Goal: Task Accomplishment & Management: Use online tool/utility

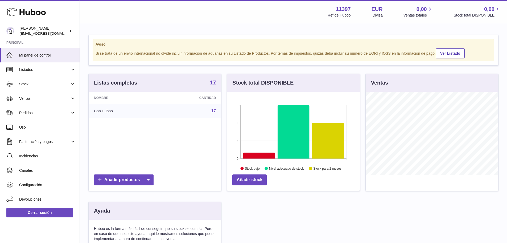
scroll to position [83, 133]
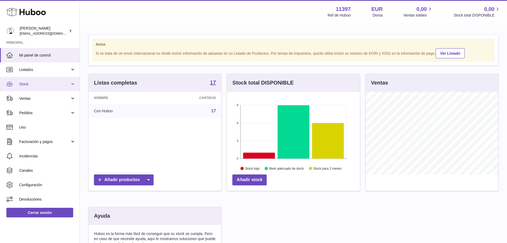
click at [32, 82] on span "Stock" at bounding box center [44, 83] width 51 height 5
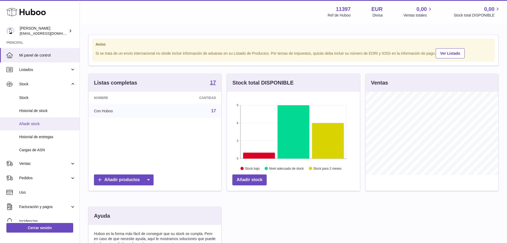
click at [34, 123] on span "Añadir stock" at bounding box center [47, 123] width 56 height 5
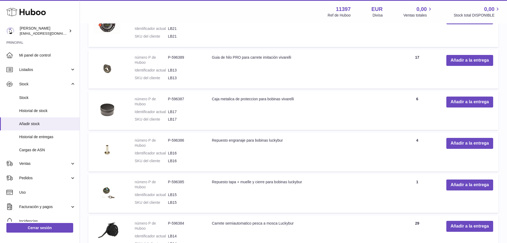
scroll to position [213, 0]
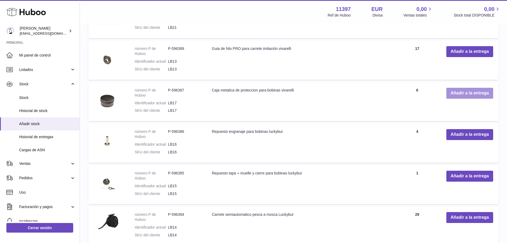
click at [469, 92] on button "Añadir a la entrega" at bounding box center [470, 93] width 47 height 11
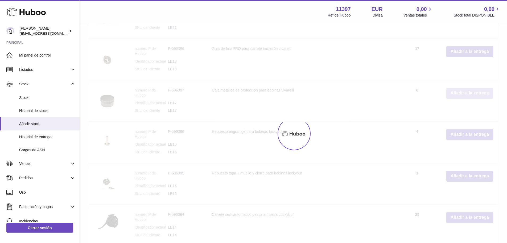
scroll to position [263, 0]
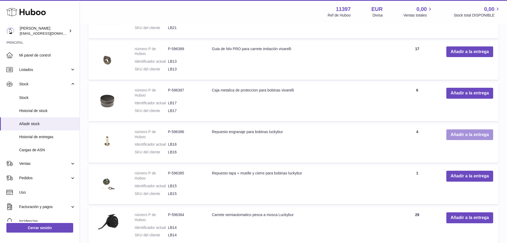
click at [456, 135] on button "Añadir a la entrega" at bounding box center [470, 134] width 47 height 11
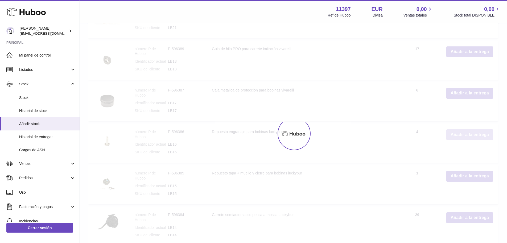
scroll to position [305, 0]
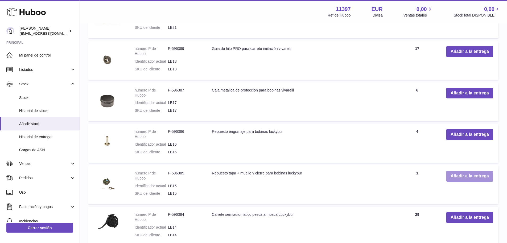
click at [466, 177] on button "Añadir a la entrega" at bounding box center [470, 175] width 47 height 11
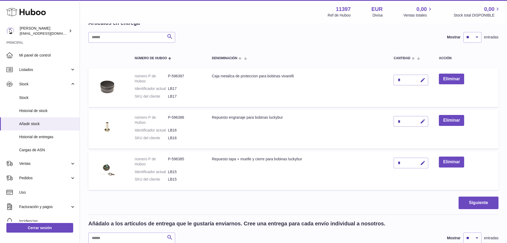
scroll to position [0, 0]
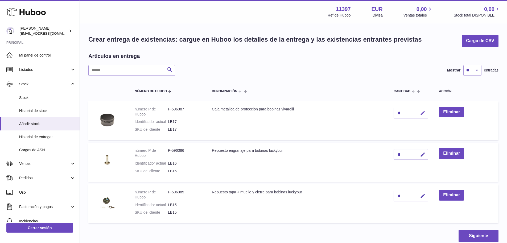
click at [423, 112] on icon "button" at bounding box center [423, 113] width 6 height 6
type input "**"
click at [422, 113] on icon "submit" at bounding box center [423, 113] width 5 height 5
click at [423, 154] on icon "button" at bounding box center [423, 155] width 6 height 6
type input "**"
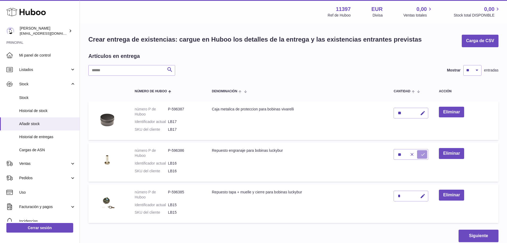
click at [423, 154] on icon "submit" at bounding box center [423, 154] width 5 height 5
click at [423, 196] on icon "button" at bounding box center [423, 196] width 6 height 6
type input "**"
click at [423, 196] on icon "submit" at bounding box center [423, 195] width 5 height 5
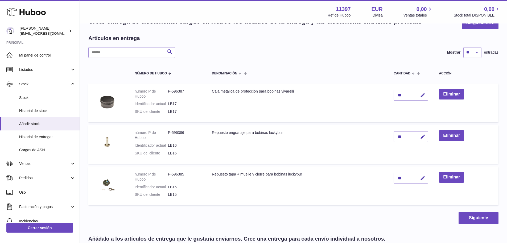
scroll to position [27, 0]
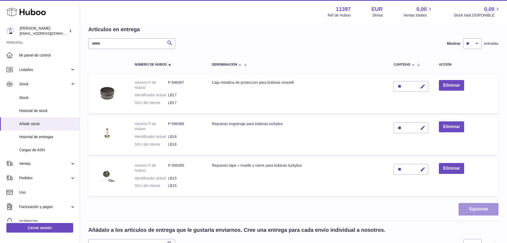
click at [466, 207] on button "Siguiente" at bounding box center [479, 209] width 40 height 13
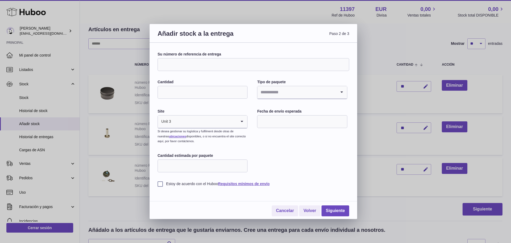
click at [216, 67] on input "Su número de referencia de entrega" at bounding box center [254, 64] width 192 height 13
type input "**********"
click at [206, 91] on input "Cantidad" at bounding box center [203, 92] width 90 height 13
type input "*"
click at [261, 93] on input "Search for option" at bounding box center [297, 92] width 79 height 12
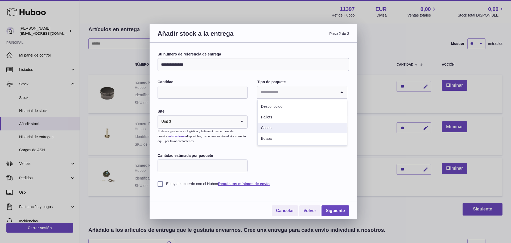
click at [267, 125] on li "Cases" at bounding box center [302, 128] width 89 height 11
click at [271, 124] on input "text" at bounding box center [302, 121] width 90 height 13
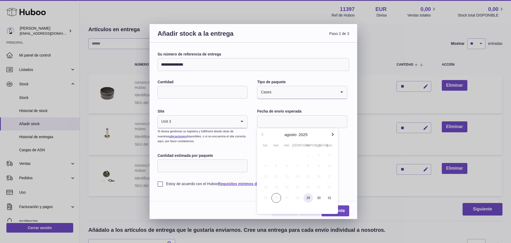
click at [307, 196] on span "29" at bounding box center [309, 198] width 10 height 10
type input "**********"
click at [179, 164] on input "Cantidad estimada por paquete" at bounding box center [203, 165] width 90 height 13
type input "*"
click at [161, 184] on label "Estoy de acuerdo con el Huboo Requisitos mínimos de envío" at bounding box center [254, 183] width 192 height 5
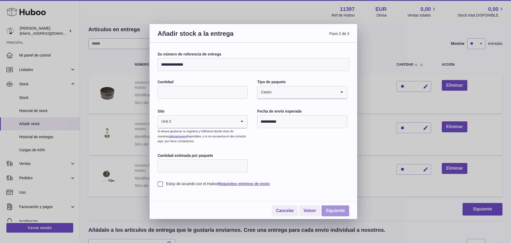
click at [332, 210] on link "Siguiente" at bounding box center [336, 210] width 28 height 11
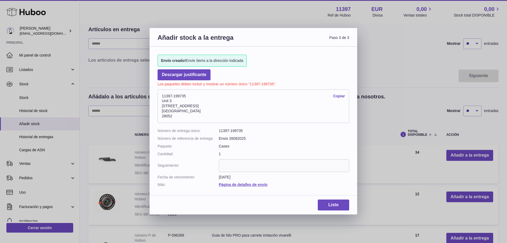
drag, startPoint x: 188, startPoint y: 96, endPoint x: 174, endPoint y: 97, distance: 14.4
click at [174, 97] on address "11397-199735 Copiar Unit 3 Calle de Cerceda 20 Madrid 28052" at bounding box center [254, 106] width 192 height 34
copy address "199735"
click at [332, 202] on link "Listo" at bounding box center [333, 204] width 31 height 11
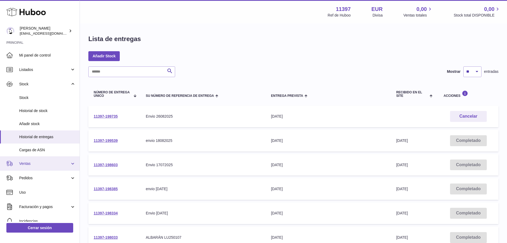
click at [32, 162] on span "Ventas" at bounding box center [44, 163] width 51 height 5
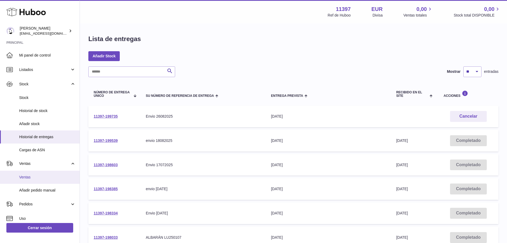
click at [32, 178] on span "Ventas" at bounding box center [47, 176] width 56 height 5
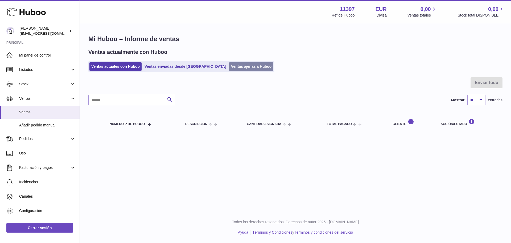
click at [229, 66] on link "Ventas ajenas a Huboo" at bounding box center [251, 66] width 44 height 9
